Goal: Information Seeking & Learning: Learn about a topic

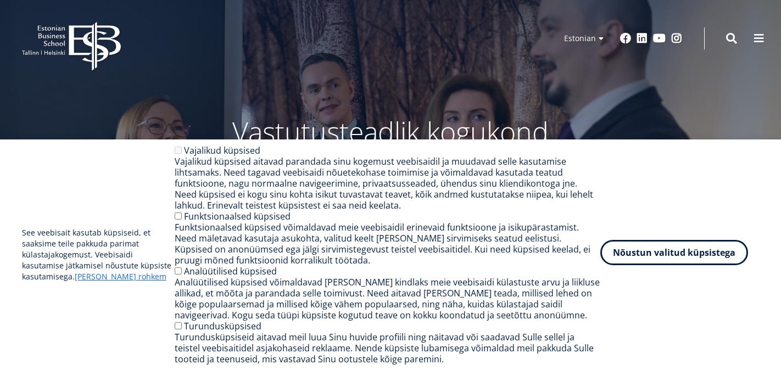
click at [665, 265] on button "Nõustun valitud küpsistega" at bounding box center [674, 252] width 148 height 25
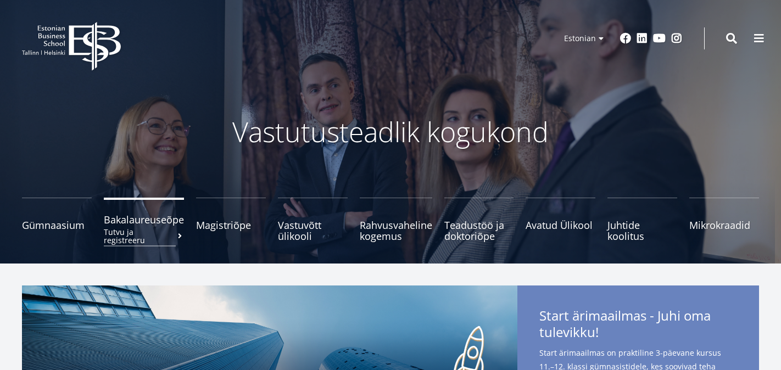
click at [166, 225] on span "Bakalaureuseõpe Tutvu ja registreeru" at bounding box center [144, 219] width 80 height 11
click at [158, 228] on small "Tutvu ja registreeru" at bounding box center [144, 236] width 80 height 16
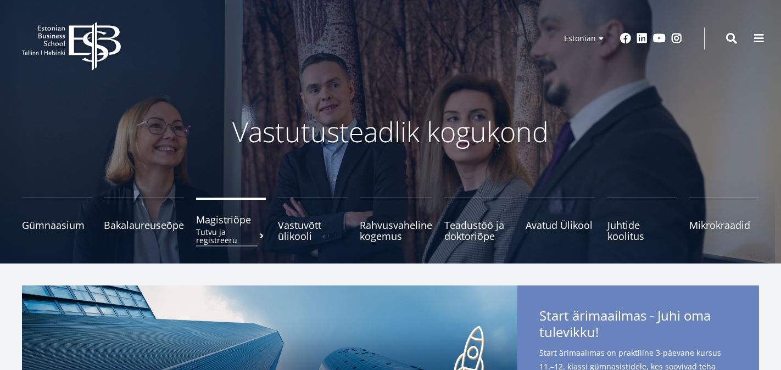
click at [229, 219] on span "Magistriõpe Tutvu ja registreeru" at bounding box center [231, 219] width 70 height 11
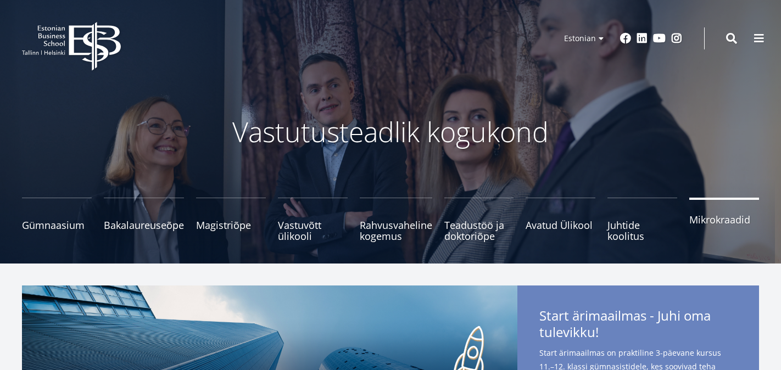
click at [695, 231] on link "Mikrokraadid" at bounding box center [724, 220] width 70 height 44
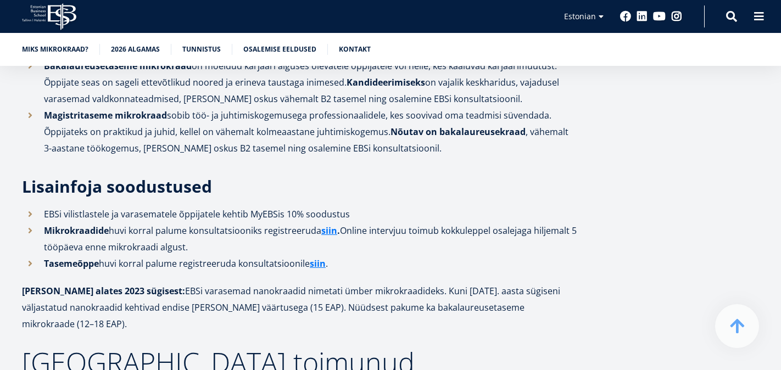
scroll to position [2837, 0]
